Goal: Task Accomplishment & Management: Manage account settings

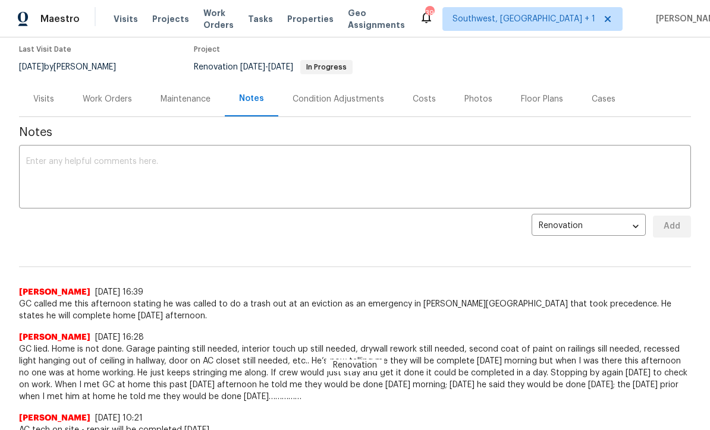
scroll to position [97, 0]
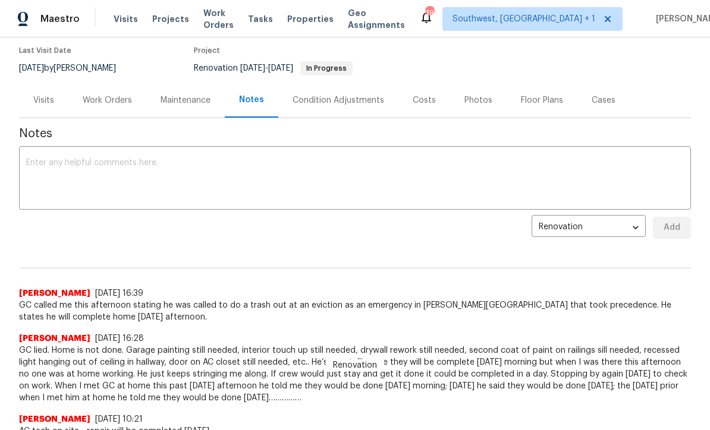
click at [77, 159] on textarea at bounding box center [354, 180] width 657 height 42
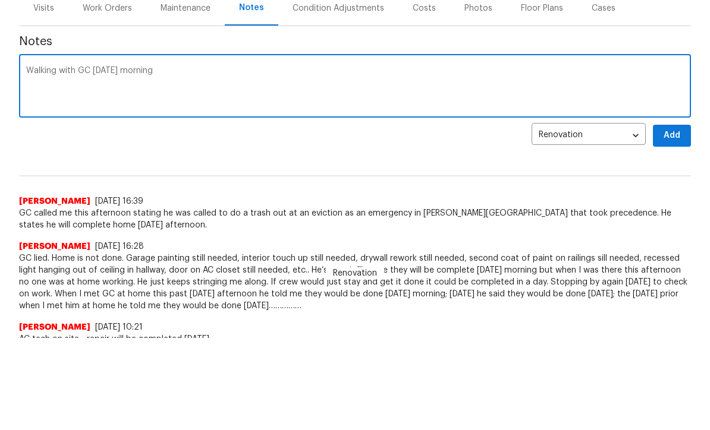
click at [38, 159] on textarea "Walking with GC [DATE] morning" at bounding box center [354, 180] width 657 height 42
click at [102, 159] on textarea "Final walk with GC [DATE] morning" at bounding box center [354, 180] width 657 height 42
type textarea "Final walk with GC [DATE] morning"
click at [676, 217] on button "Add" at bounding box center [672, 228] width 38 height 22
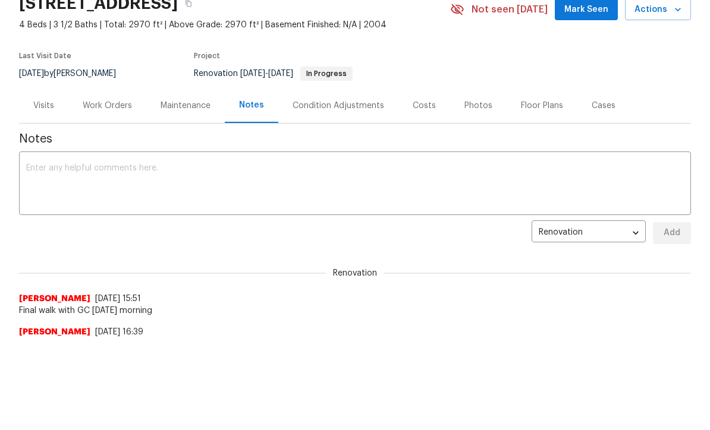
scroll to position [0, 0]
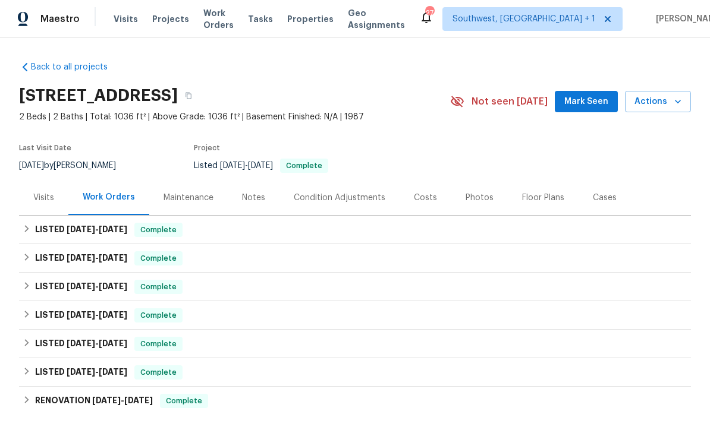
click at [171, 16] on span "Projects" at bounding box center [170, 19] width 37 height 12
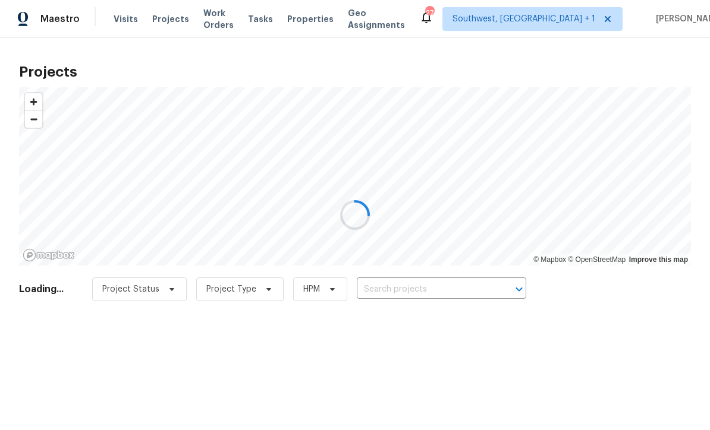
click at [430, 282] on div at bounding box center [355, 215] width 710 height 430
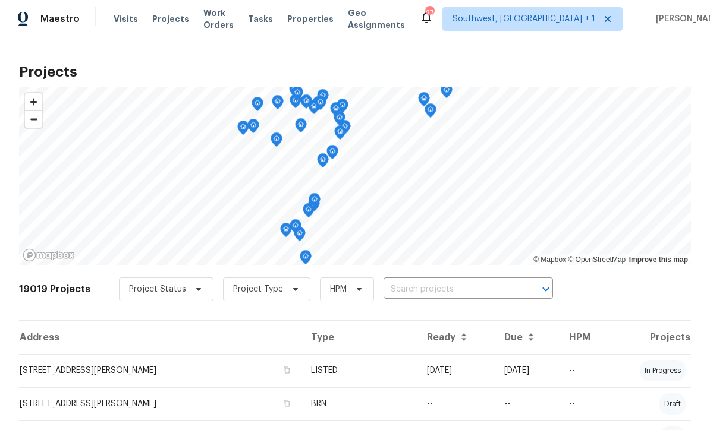
click at [431, 297] on input "text" at bounding box center [451, 289] width 136 height 18
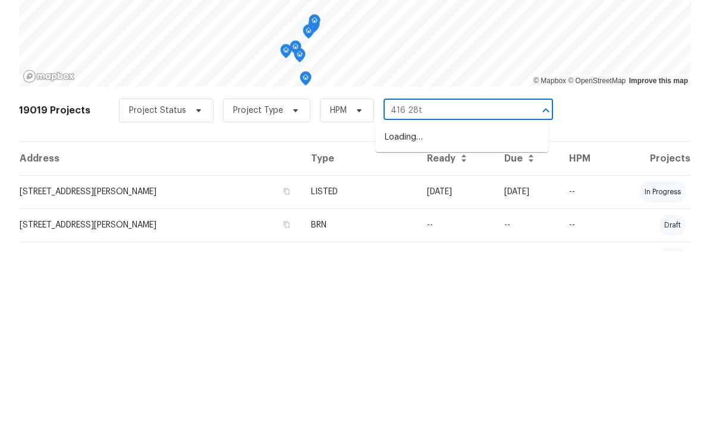
type input "416 28th"
click at [466, 307] on li "416 28th St W, Palmetto, FL 34221" at bounding box center [461, 317] width 173 height 20
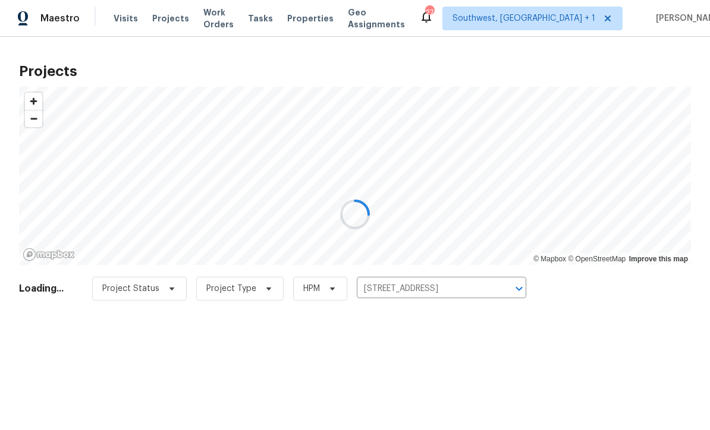
scroll to position [1, 0]
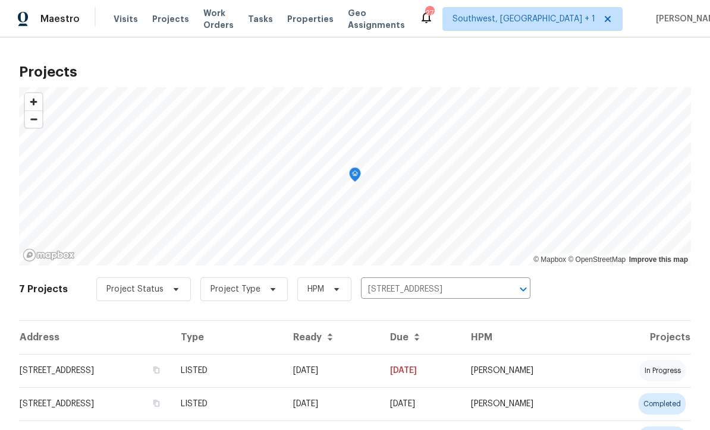
click at [339, 372] on td "09/17/25" at bounding box center [331, 370] width 97 height 33
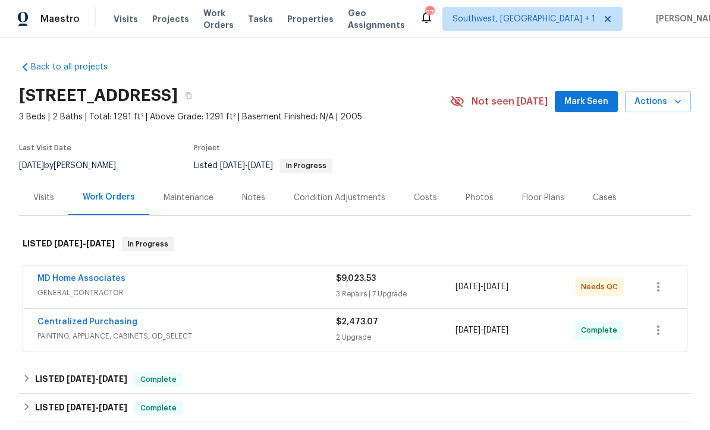
click at [484, 204] on div "Photos" at bounding box center [479, 197] width 56 height 35
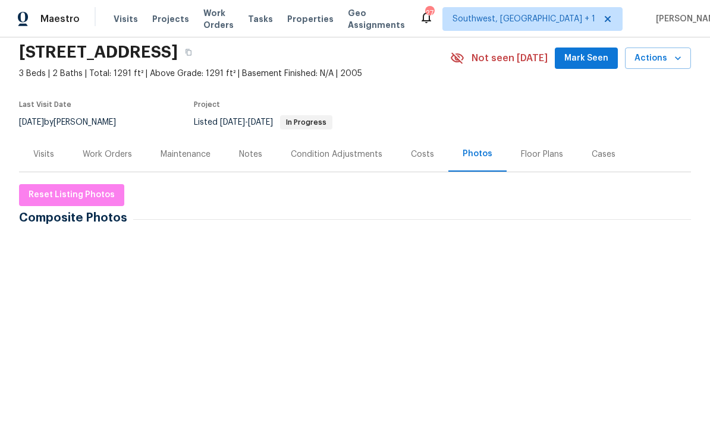
scroll to position [75, 0]
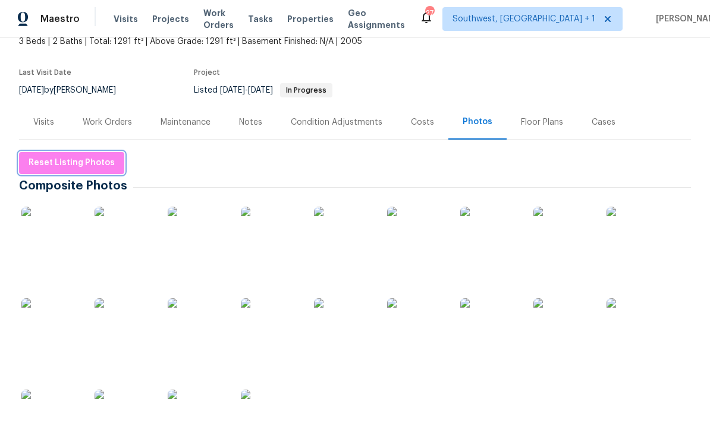
click at [80, 162] on span "Reset Listing Photos" at bounding box center [72, 163] width 86 height 15
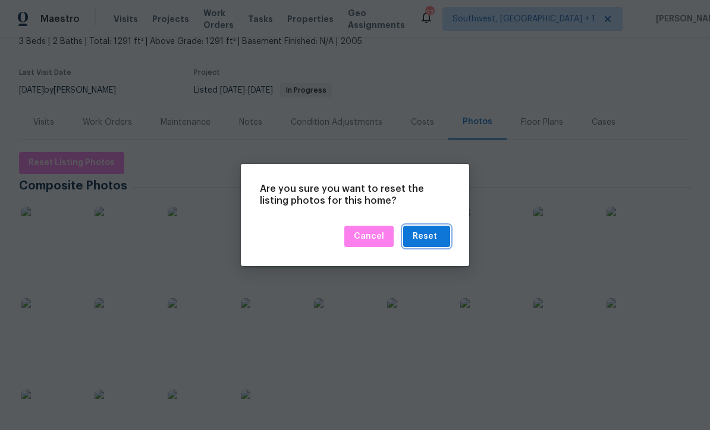
click at [429, 235] on div "Reset" at bounding box center [424, 236] width 24 height 15
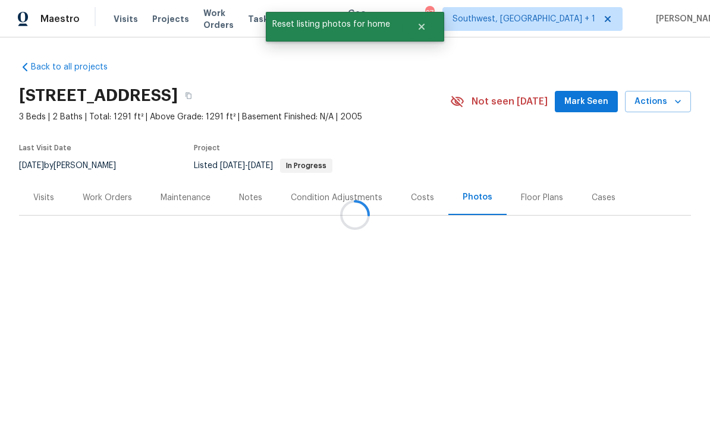
scroll to position [0, 0]
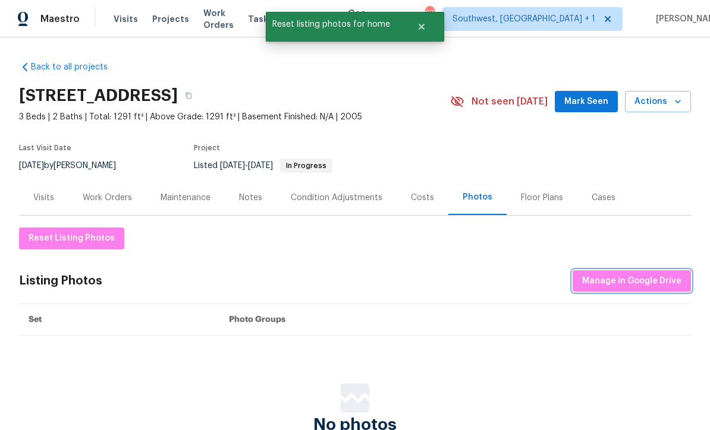
click at [646, 280] on span "Manage in Google Drive" at bounding box center [631, 281] width 99 height 15
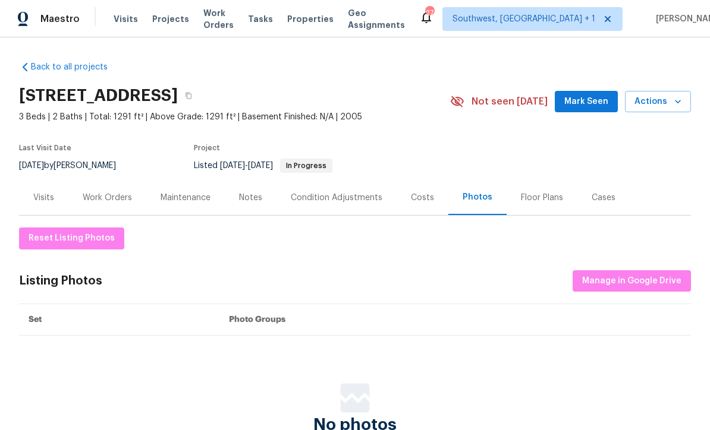
click at [131, 21] on span "Visits" at bounding box center [126, 19] width 24 height 12
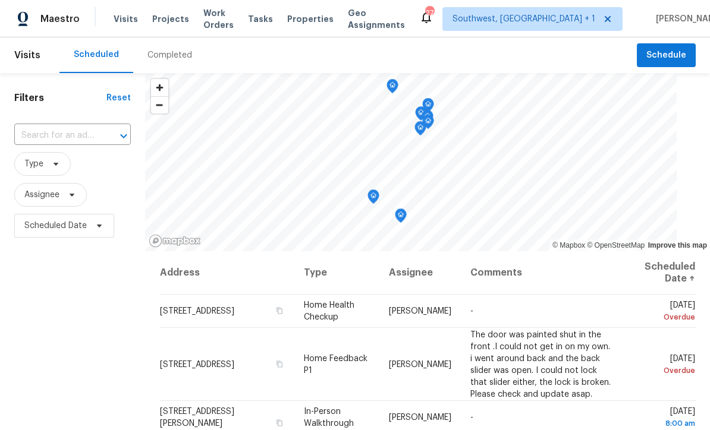
click at [85, 137] on input "text" at bounding box center [55, 136] width 83 height 18
type input "10216 woodb"
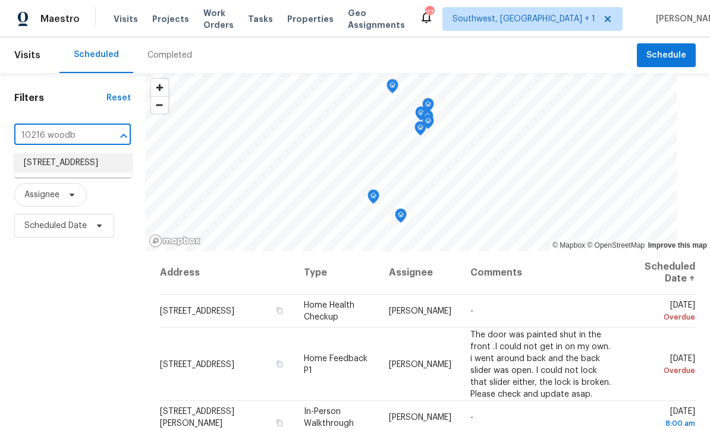
click at [100, 166] on li "[STREET_ADDRESS]" at bounding box center [73, 163] width 118 height 20
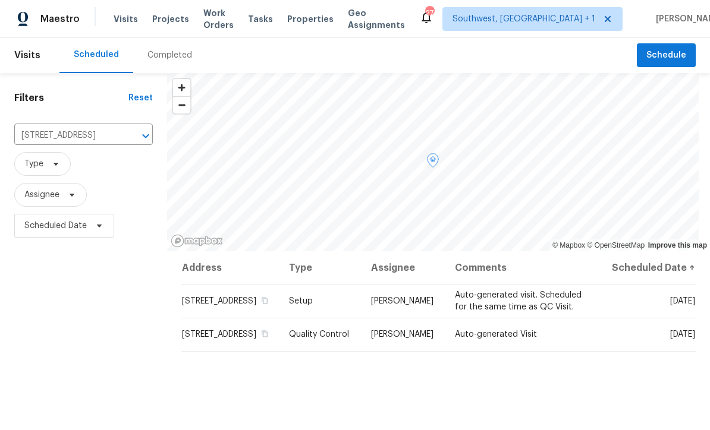
click at [0, 0] on icon at bounding box center [0, 0] width 0 height 0
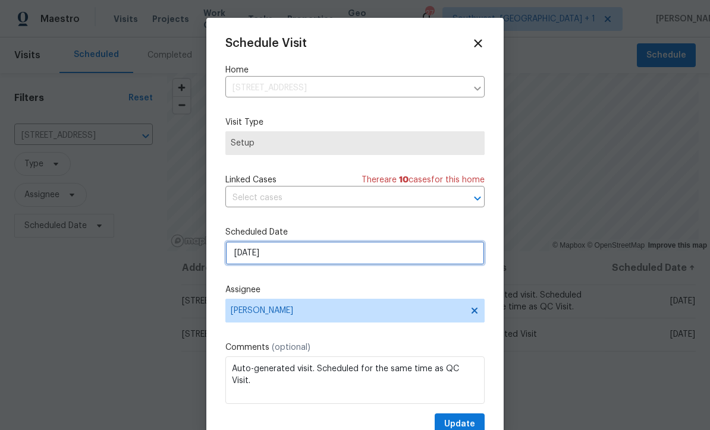
click at [304, 255] on input "10/3/2025" at bounding box center [354, 253] width 259 height 24
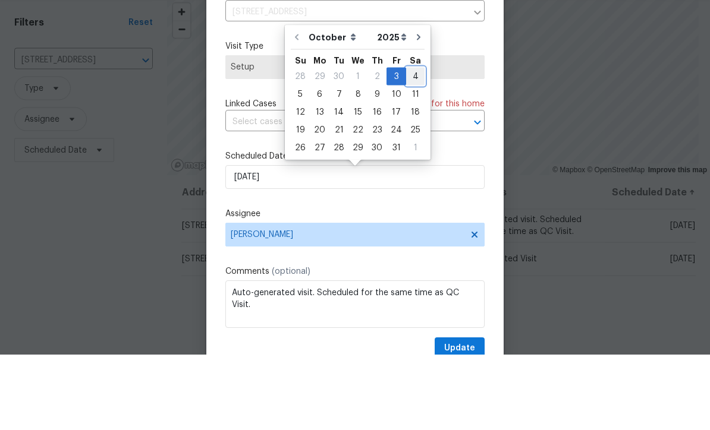
click at [415, 144] on div "4" at bounding box center [415, 152] width 18 height 17
type input "10/4/2025"
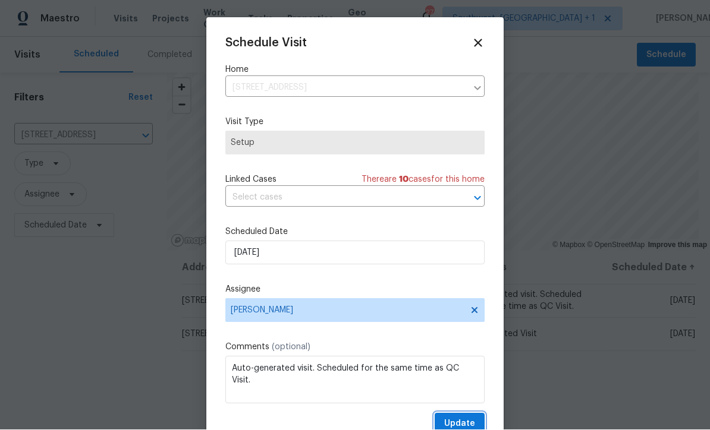
click at [477, 421] on button "Update" at bounding box center [459, 425] width 50 height 22
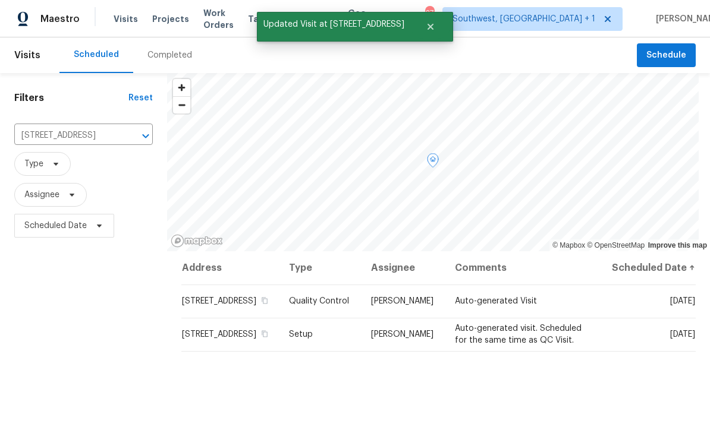
click at [0, 0] on icon at bounding box center [0, 0] width 0 height 0
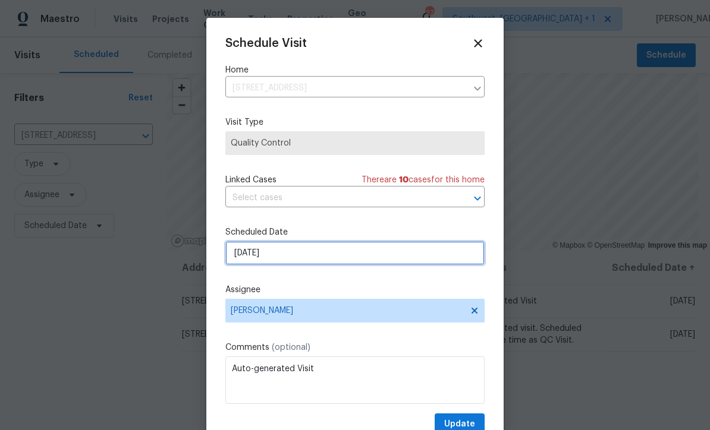
click at [299, 261] on input "10/3/2025" at bounding box center [354, 253] width 259 height 24
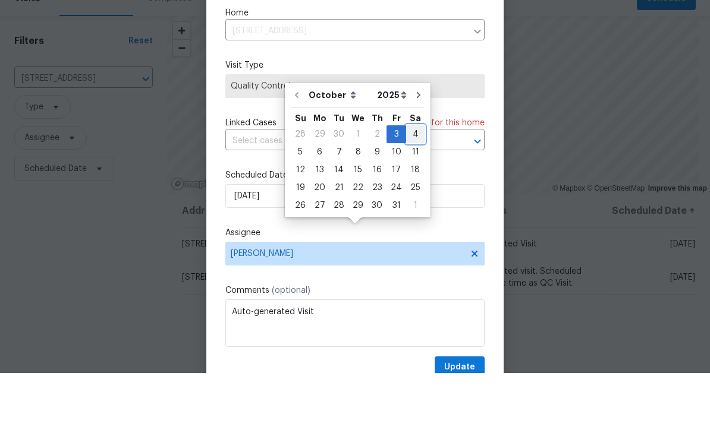
click at [418, 183] on div "4" at bounding box center [415, 191] width 18 height 17
type input "10/4/2025"
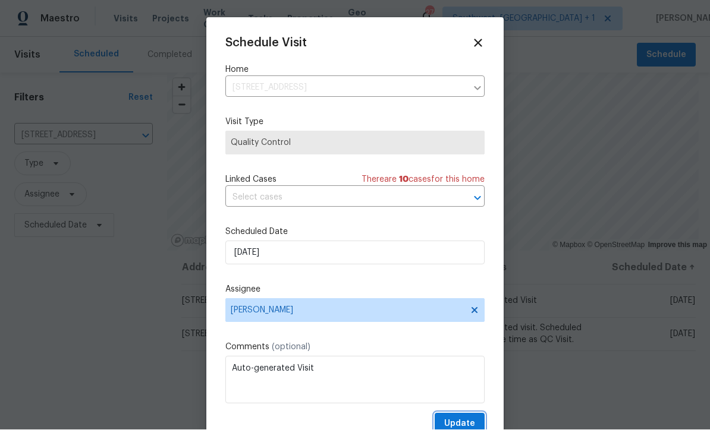
click at [464, 423] on span "Update" at bounding box center [459, 424] width 31 height 15
